Goal: Task Accomplishment & Management: Complete application form

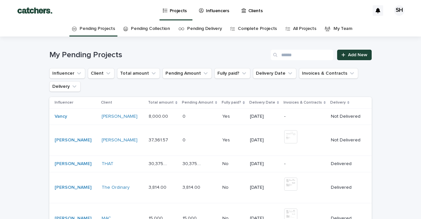
click at [217, 11] on p "Influencers" at bounding box center [217, 7] width 23 height 14
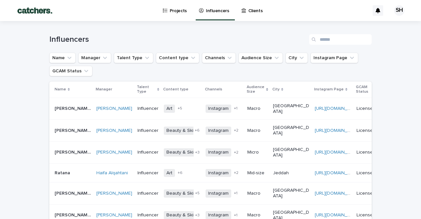
click at [340, 34] on div "Influencers" at bounding box center [210, 37] width 323 height 32
click at [339, 37] on input "Search" at bounding box center [340, 39] width 63 height 11
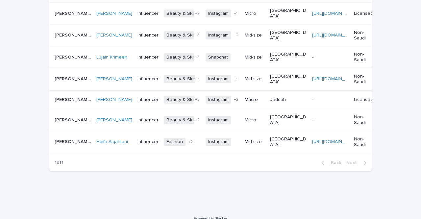
scroll to position [189, 0]
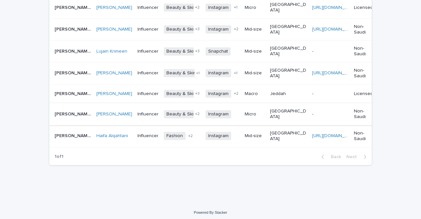
type input "****"
click at [292, 119] on td "[GEOGRAPHIC_DATA]" at bounding box center [289, 114] width 42 height 22
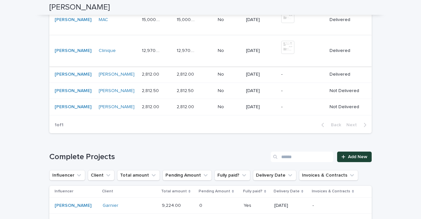
scroll to position [501, 0]
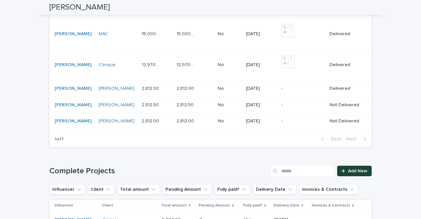
click at [293, 86] on p "-" at bounding box center [301, 89] width 41 height 6
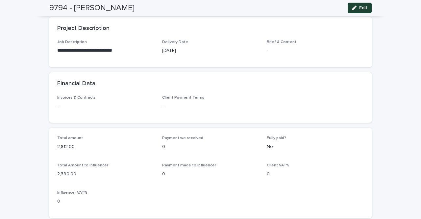
scroll to position [264, 0]
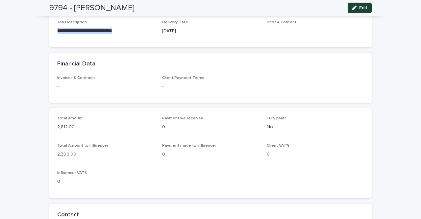
drag, startPoint x: 125, startPoint y: 30, endPoint x: 55, endPoint y: 26, distance: 69.9
click at [55, 26] on div "**********" at bounding box center [210, 33] width 323 height 27
copy p "**********"
drag, startPoint x: 67, startPoint y: 123, endPoint x: 55, endPoint y: 124, distance: 12.5
click at [55, 124] on div "Total amount 2,812.00 Payment we received 0 Fully paid? No Total Amount to Infl…" at bounding box center [210, 153] width 323 height 90
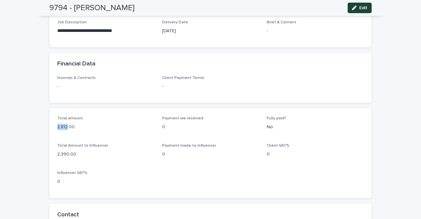
copy p "2,812"
drag, startPoint x: 70, startPoint y: 151, endPoint x: 52, endPoint y: 149, distance: 18.2
click at [52, 150] on div "Total amount 2,812.00 Payment we received 0 Fully paid? No Total Amount to Infl…" at bounding box center [210, 153] width 323 height 90
copy p "2,390."
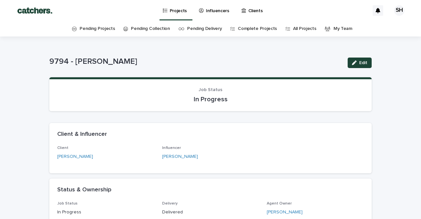
scroll to position [0, 0]
click at [106, 30] on link "Pending Projects" at bounding box center [97, 28] width 35 height 15
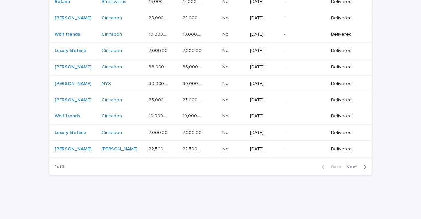
scroll to position [517, 0]
click at [351, 166] on span "Next" at bounding box center [354, 168] width 14 height 5
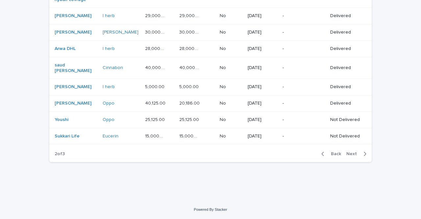
scroll to position [454, 0]
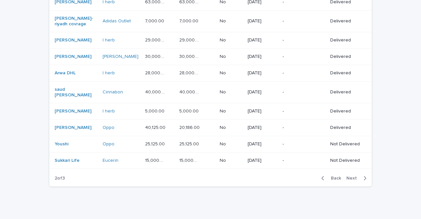
click at [351, 176] on span "Next" at bounding box center [354, 178] width 14 height 5
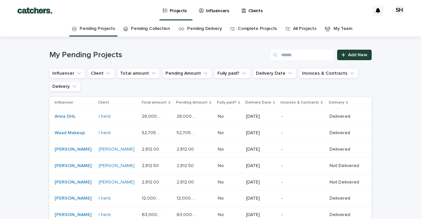
click at [154, 29] on link "Pending Collection" at bounding box center [150, 28] width 39 height 15
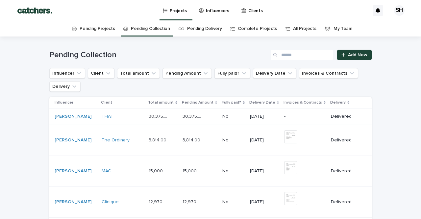
click at [109, 30] on link "Pending Projects" at bounding box center [97, 28] width 35 height 15
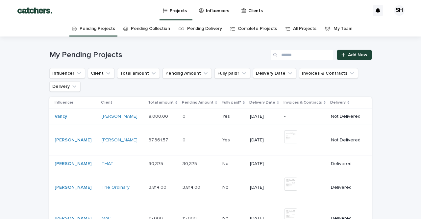
click at [218, 14] on link "Influencers" at bounding box center [216, 10] width 34 height 20
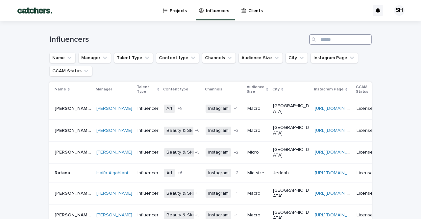
click at [333, 42] on input "Search" at bounding box center [340, 39] width 63 height 11
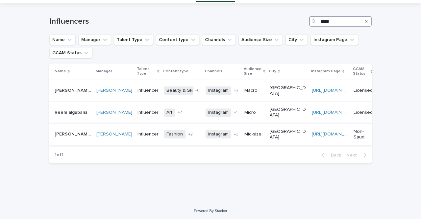
scroll to position [18, 0]
type input "*****"
click at [277, 138] on div "[GEOGRAPHIC_DATA]" at bounding box center [288, 135] width 37 height 16
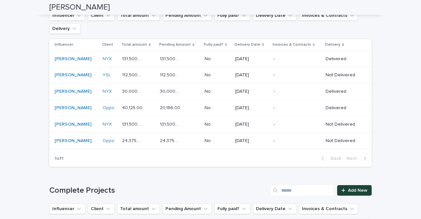
scroll to position [533, 0]
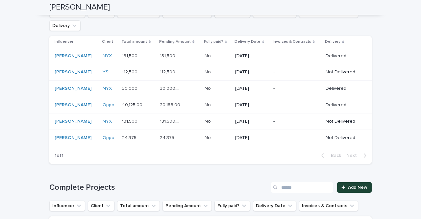
click at [280, 106] on td "-" at bounding box center [297, 105] width 52 height 16
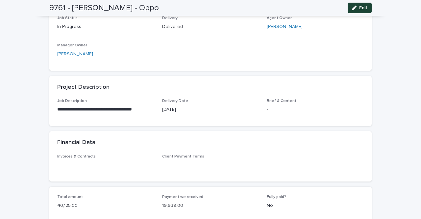
scroll to position [186, 0]
drag, startPoint x: 151, startPoint y: 107, endPoint x: 52, endPoint y: 107, distance: 99.8
click at [52, 107] on div "**********" at bounding box center [210, 111] width 323 height 27
copy p "**********"
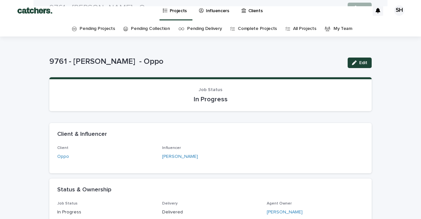
scroll to position [0, 0]
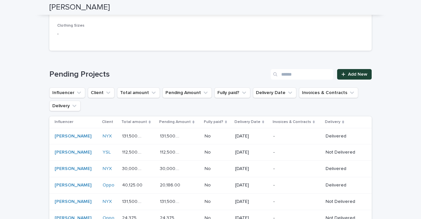
scroll to position [549, 0]
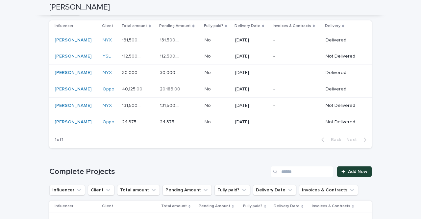
click at [66, 57] on div "[PERSON_NAME]" at bounding box center [76, 56] width 43 height 11
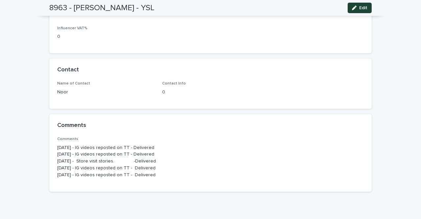
scroll to position [415, 0]
click at [361, 7] on span "Edit" at bounding box center [364, 8] width 8 height 5
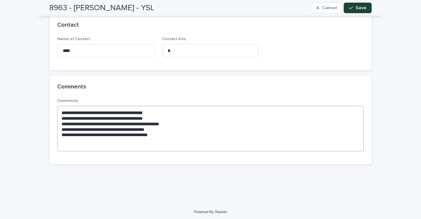
scroll to position [521, 0]
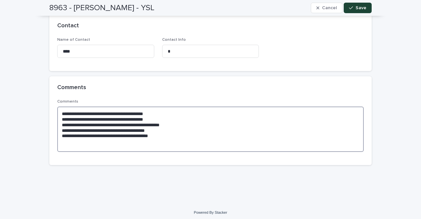
drag, startPoint x: 168, startPoint y: 132, endPoint x: 55, endPoint y: 133, distance: 112.9
click at [55, 133] on div "**********" at bounding box center [210, 132] width 323 height 66
click at [65, 144] on textarea "**********" at bounding box center [210, 129] width 307 height 45
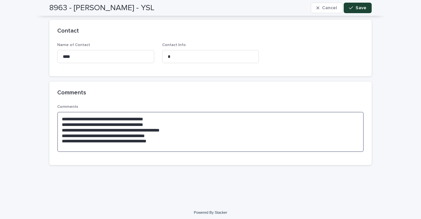
scroll to position [515, 0]
paste textarea "**********"
click at [68, 142] on textarea "**********" at bounding box center [210, 132] width 307 height 40
click at [65, 140] on textarea "**********" at bounding box center [210, 132] width 307 height 40
type textarea "**********"
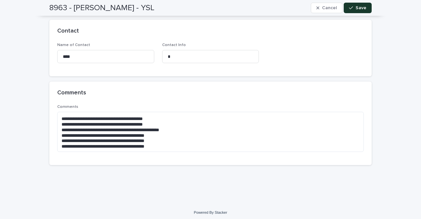
click at [359, 8] on span "Save" at bounding box center [361, 8] width 11 height 5
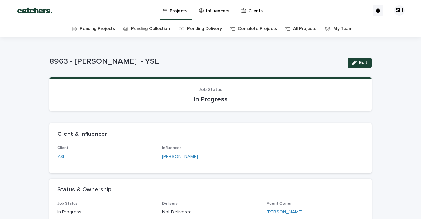
scroll to position [0, 0]
click at [185, 156] on link "[PERSON_NAME]" at bounding box center [180, 156] width 36 height 7
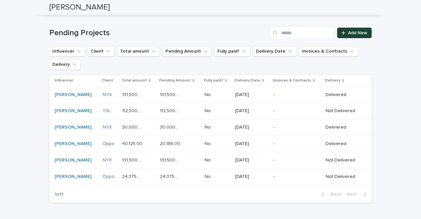
scroll to position [495, 0]
click at [275, 174] on p "-" at bounding box center [294, 177] width 41 height 6
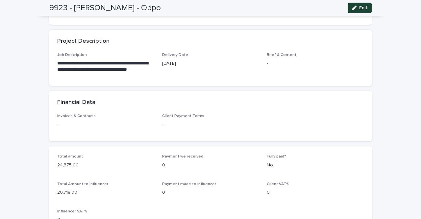
scroll to position [258, 0]
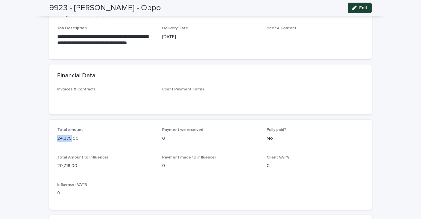
drag, startPoint x: 70, startPoint y: 135, endPoint x: 55, endPoint y: 136, distance: 15.2
click at [55, 136] on div "Total amount 24,375.00 Payment we received 0 Fully paid? No Total Amount to Inf…" at bounding box center [210, 165] width 323 height 90
copy p "24,375"
drag, startPoint x: 69, startPoint y: 162, endPoint x: 55, endPoint y: 163, distance: 14.8
click at [55, 163] on div "Total amount 24,375.00 Payment we received 0 Fully paid? No Total Amount to Inf…" at bounding box center [210, 165] width 323 height 90
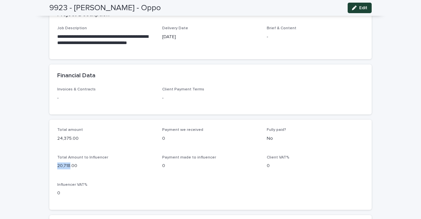
copy p "20,718"
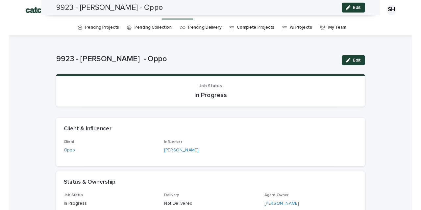
scroll to position [0, 0]
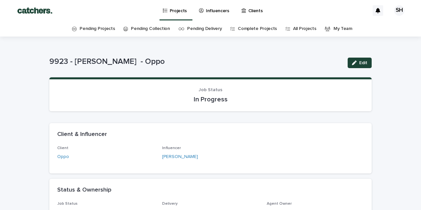
click at [211, 14] on link "Influencers" at bounding box center [216, 10] width 34 height 20
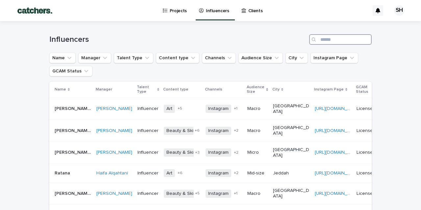
click at [352, 39] on input "Search" at bounding box center [340, 39] width 63 height 11
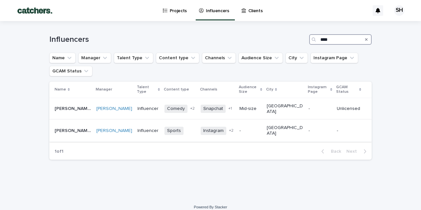
type input "***"
click at [254, 128] on p "-" at bounding box center [251, 131] width 22 height 6
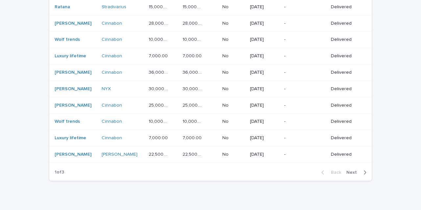
scroll to position [526, 0]
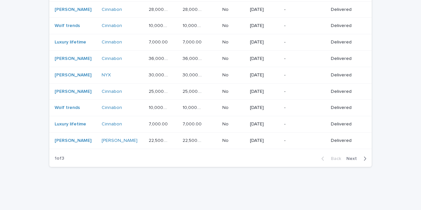
click at [357, 156] on button "Next" at bounding box center [358, 159] width 28 height 6
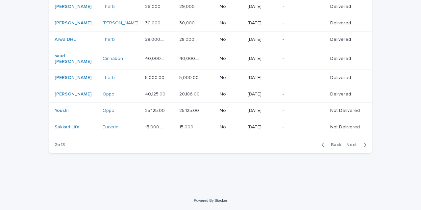
scroll to position [463, 0]
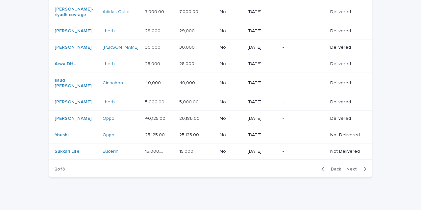
click at [356, 167] on span "Next" at bounding box center [354, 169] width 14 height 5
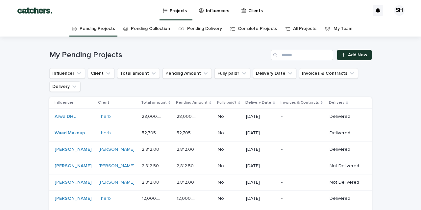
click at [361, 59] on link "Add New" at bounding box center [354, 55] width 35 height 11
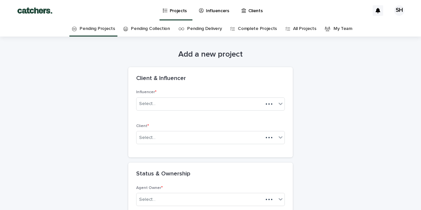
scroll to position [21, 0]
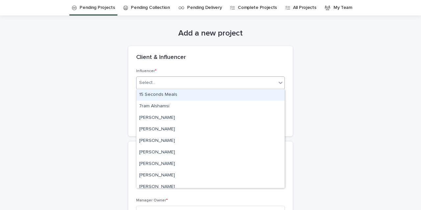
click at [238, 87] on div "Select..." at bounding box center [207, 82] width 140 height 11
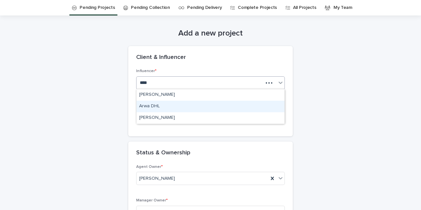
type input "****"
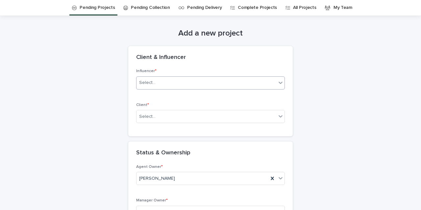
click at [193, 85] on div "Select..." at bounding box center [207, 82] width 140 height 11
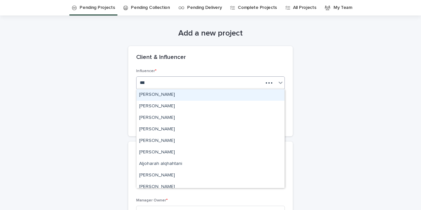
type input "****"
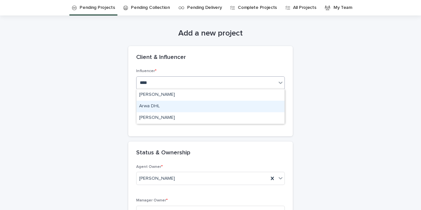
click at [181, 111] on div "Arwa DHL" at bounding box center [211, 107] width 148 height 12
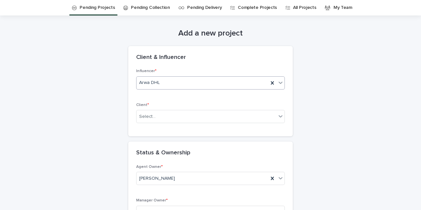
click at [181, 111] on div "Select..." at bounding box center [207, 116] width 140 height 11
type input "***"
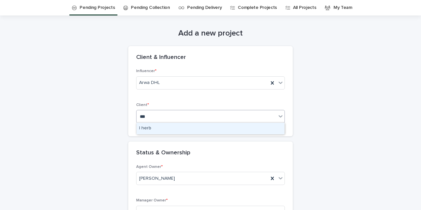
click at [177, 130] on div "I herb" at bounding box center [211, 129] width 148 height 12
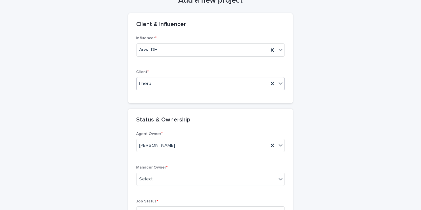
scroll to position [74, 0]
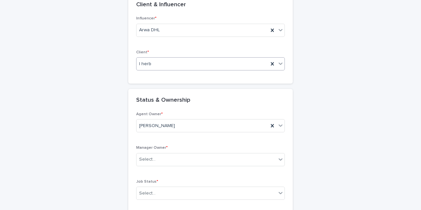
click at [178, 144] on div "Agent Owner * Salha Hassan Manager Owner * Select... Job Status * Select..." at bounding box center [210, 158] width 149 height 93
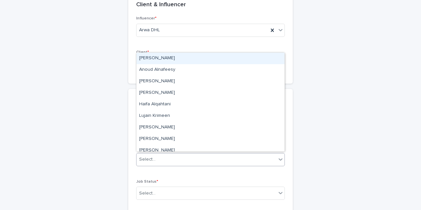
click at [178, 159] on div "Select..." at bounding box center [207, 159] width 140 height 11
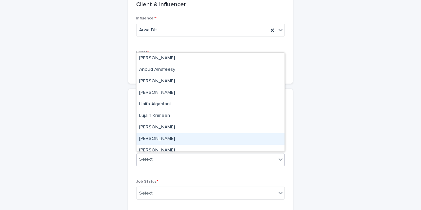
click at [178, 137] on div "[PERSON_NAME]" at bounding box center [211, 139] width 148 height 12
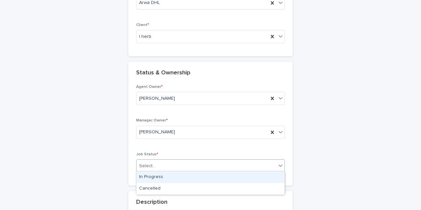
click at [144, 168] on div "Select..." at bounding box center [147, 166] width 16 height 7
click at [147, 172] on div "In Progress" at bounding box center [211, 178] width 148 height 12
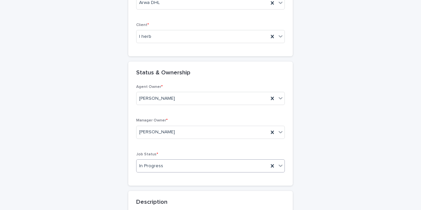
click at [147, 172] on div "Job Status * option In Progress, selected. 0 results available. Select is focus…" at bounding box center [210, 165] width 149 height 26
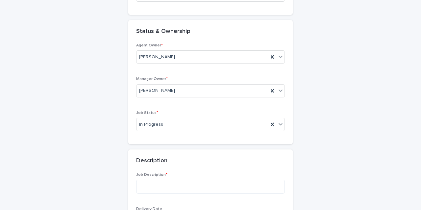
scroll to position [156, 0]
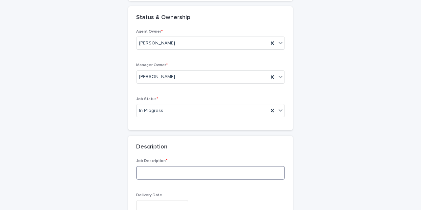
click at [147, 173] on textarea at bounding box center [210, 173] width 149 height 14
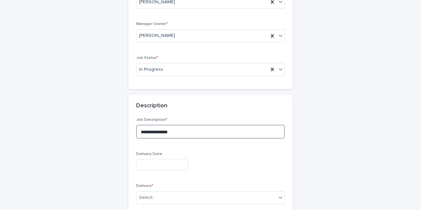
scroll to position [198, 0]
type textarea "**********"
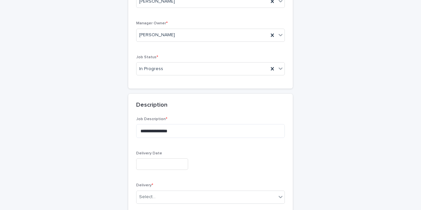
click at [147, 162] on input "text" at bounding box center [162, 164] width 52 height 12
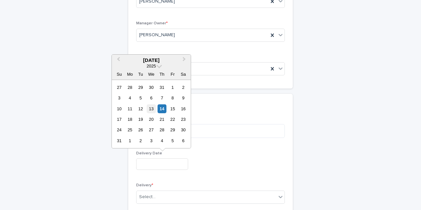
click at [152, 110] on div "13" at bounding box center [151, 108] width 9 height 9
type input "**********"
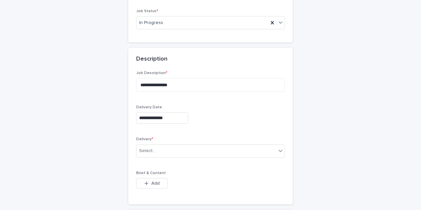
scroll to position [245, 0]
click at [153, 147] on div "Select..." at bounding box center [147, 150] width 16 height 7
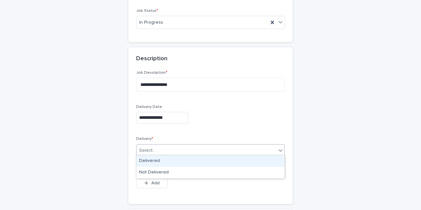
click at [153, 156] on div "Delivered" at bounding box center [211, 161] width 148 height 12
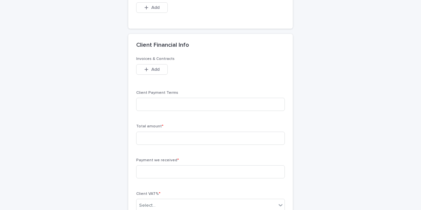
scroll to position [420, 0]
click at [155, 139] on input at bounding box center [210, 137] width 149 height 13
type input "*****"
click at [159, 168] on input at bounding box center [210, 171] width 149 height 13
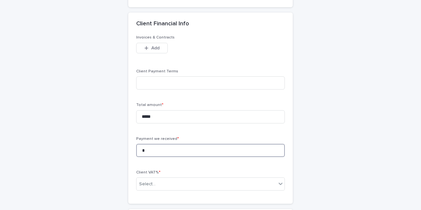
scroll to position [458, 0]
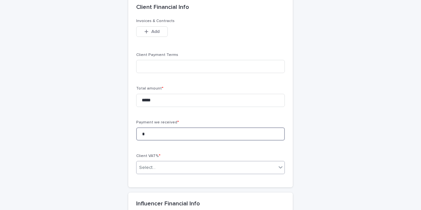
type input "*"
click at [159, 166] on div "Select..." at bounding box center [207, 167] width 140 height 11
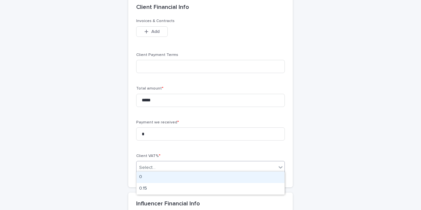
click at [159, 178] on div "0" at bounding box center [211, 178] width 148 height 12
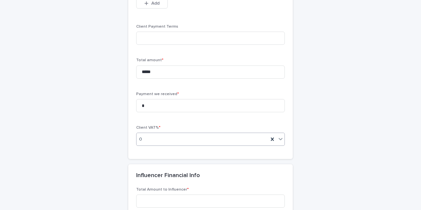
scroll to position [487, 0]
click at [156, 195] on input at bounding box center [210, 200] width 149 height 13
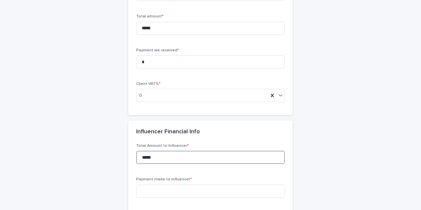
scroll to position [531, 0]
type input "*****"
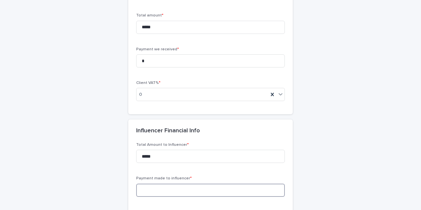
click at [182, 185] on input at bounding box center [210, 190] width 149 height 13
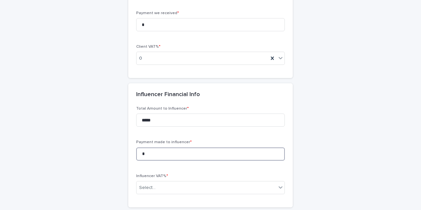
scroll to position [568, 0]
type input "*"
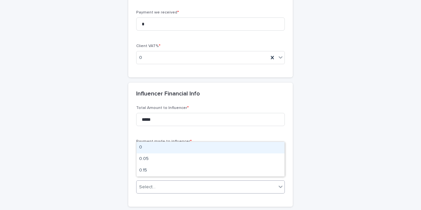
click at [178, 186] on div "Select..." at bounding box center [207, 187] width 140 height 11
click at [180, 148] on div "0" at bounding box center [211, 148] width 148 height 12
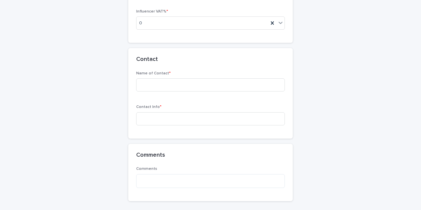
scroll to position [733, 0]
click at [183, 78] on input at bounding box center [210, 83] width 149 height 13
type input "****"
click at [183, 111] on input at bounding box center [210, 117] width 149 height 13
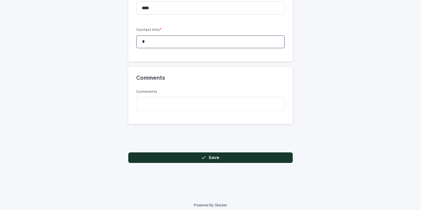
scroll to position [809, 0]
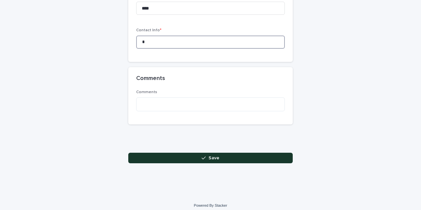
type input "*"
click at [223, 154] on button "Save" at bounding box center [210, 158] width 165 height 11
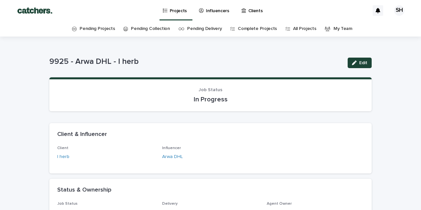
click at [212, 15] on link "Influencers" at bounding box center [216, 10] width 34 height 20
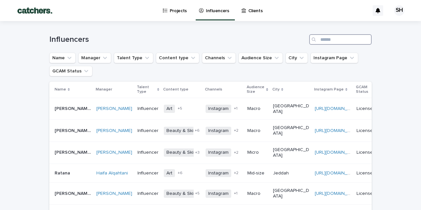
click at [332, 36] on input "Search" at bounding box center [340, 39] width 63 height 11
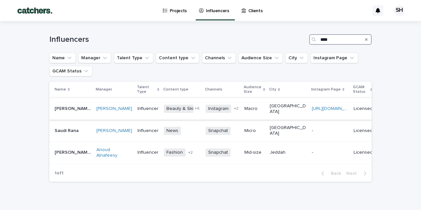
type input "****"
click at [100, 118] on td "[PERSON_NAME]" at bounding box center [114, 109] width 41 height 22
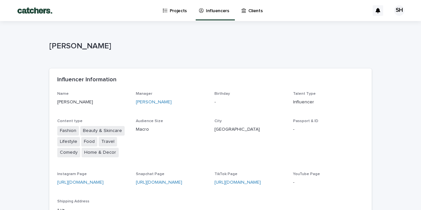
click at [215, 19] on div "Influencers" at bounding box center [215, 10] width 39 height 20
click at [214, 9] on p "Influencers" at bounding box center [217, 7] width 23 height 14
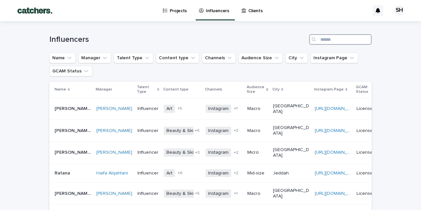
click at [344, 41] on input "Search" at bounding box center [340, 39] width 63 height 11
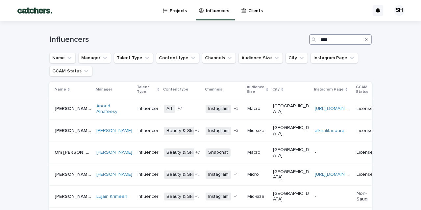
type input "****"
drag, startPoint x: 328, startPoint y: 50, endPoint x: 122, endPoint y: 112, distance: 214.8
click at [122, 112] on link "Anoud Alnafeesy" at bounding box center [114, 108] width 36 height 11
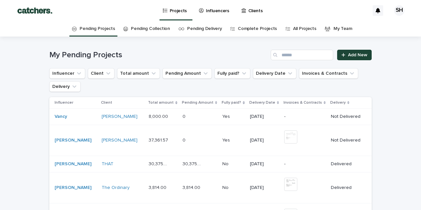
click at [214, 13] on p "Influencers" at bounding box center [217, 7] width 23 height 14
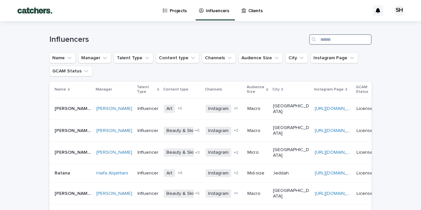
click at [321, 36] on input "Search" at bounding box center [340, 39] width 63 height 11
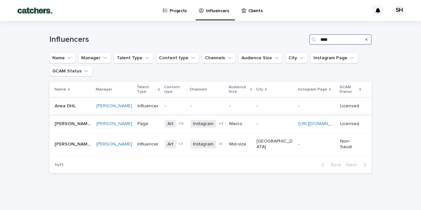
type input "****"
click at [246, 104] on div "-" at bounding box center [240, 106] width 22 height 11
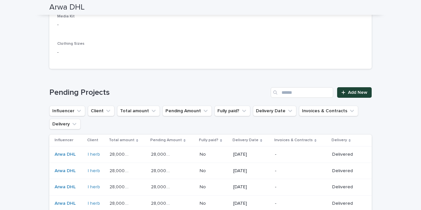
scroll to position [419, 0]
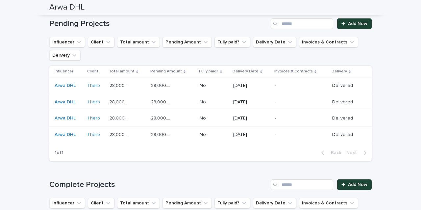
click at [267, 132] on p "[DATE]" at bounding box center [251, 135] width 37 height 6
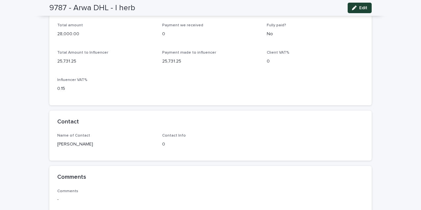
scroll to position [339, 0]
